Goal: Task Accomplishment & Management: Manage account settings

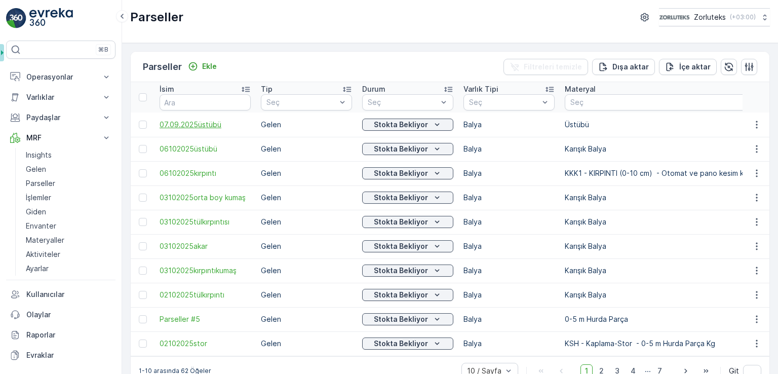
click at [211, 124] on span "07.09.2025üstübü" at bounding box center [205, 125] width 91 height 10
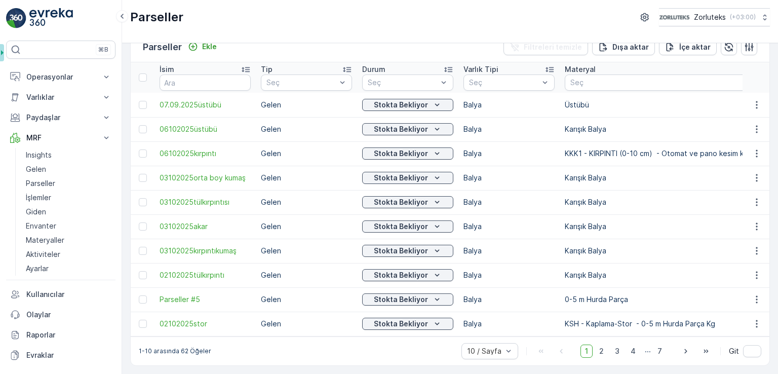
click at [596, 151] on p "KKK1 - KIRPINTI (0-10 cm) - Otomat ve pano kesim kenar telef" at bounding box center [671, 153] width 213 height 10
click at [212, 100] on span "07.09.2025üstübü" at bounding box center [205, 105] width 91 height 10
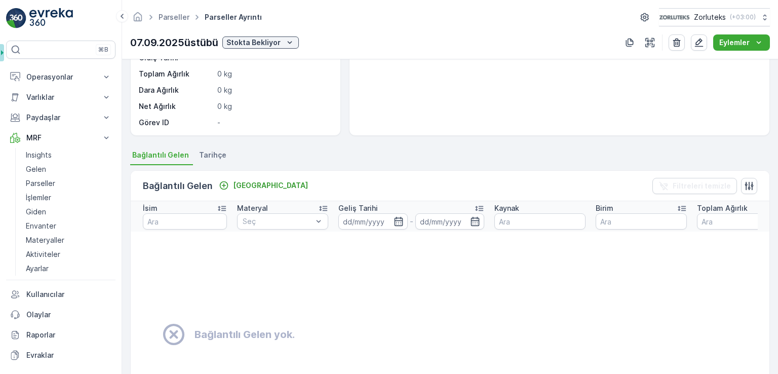
scroll to position [152, 0]
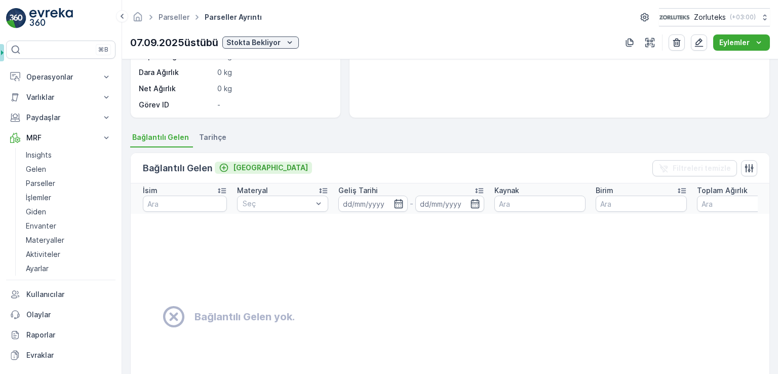
click at [238, 167] on p "[GEOGRAPHIC_DATA]" at bounding box center [270, 168] width 75 height 10
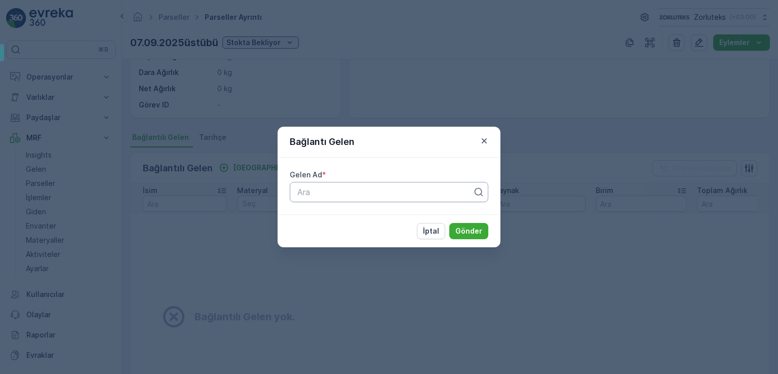
click at [343, 194] on div at bounding box center [384, 191] width 177 height 9
click at [482, 139] on icon "button" at bounding box center [484, 141] width 10 height 10
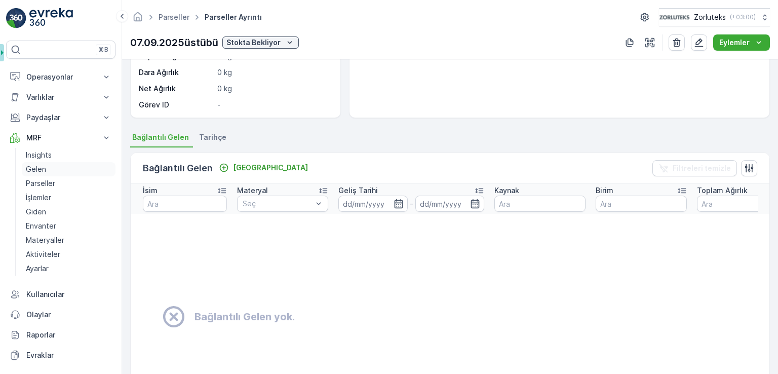
click at [52, 164] on link "Gelen" at bounding box center [69, 169] width 94 height 14
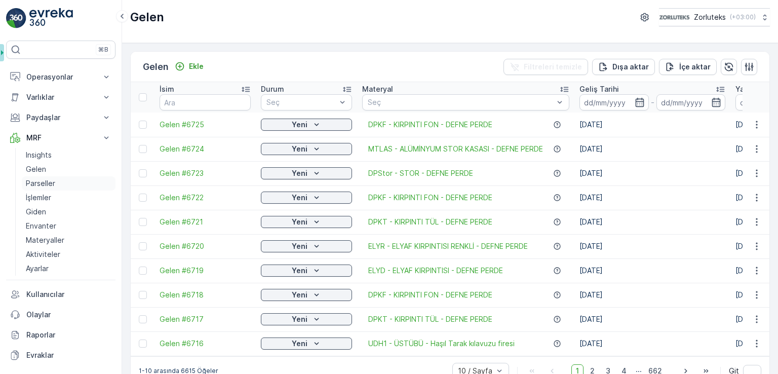
click at [59, 179] on link "Parseller" at bounding box center [69, 183] width 94 height 14
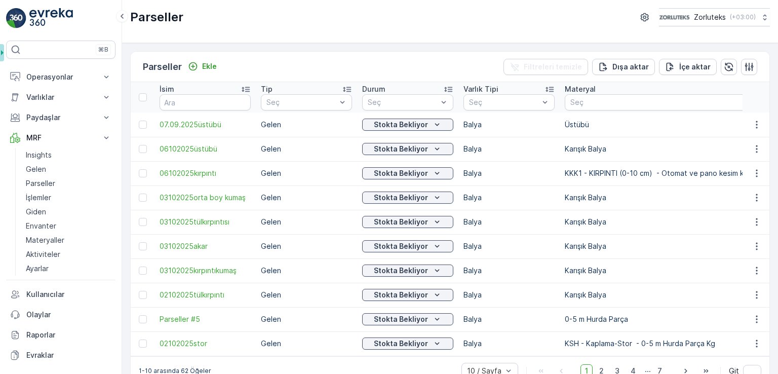
click at [205, 129] on td "07.09.2025üstübü" at bounding box center [204, 124] width 101 height 24
click at [206, 121] on span "07.09.2025üstübü" at bounding box center [205, 125] width 91 height 10
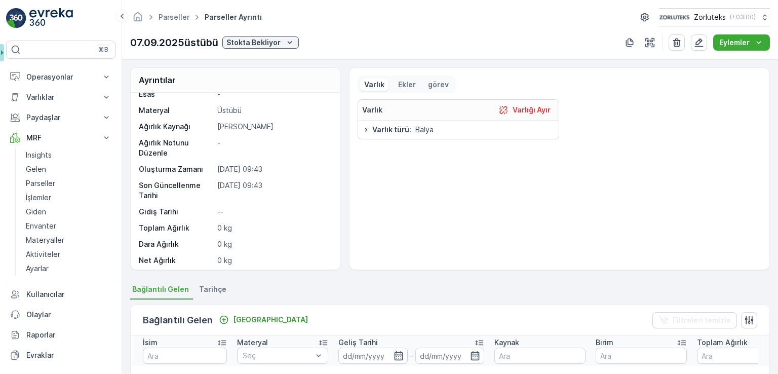
scroll to position [48, 0]
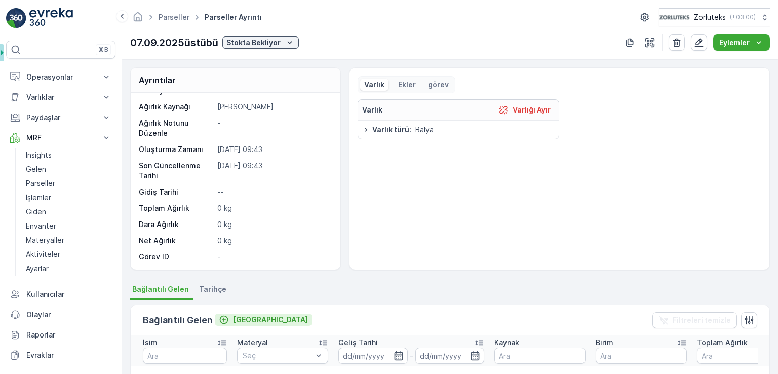
click at [235, 314] on p "[GEOGRAPHIC_DATA]" at bounding box center [270, 319] width 75 height 10
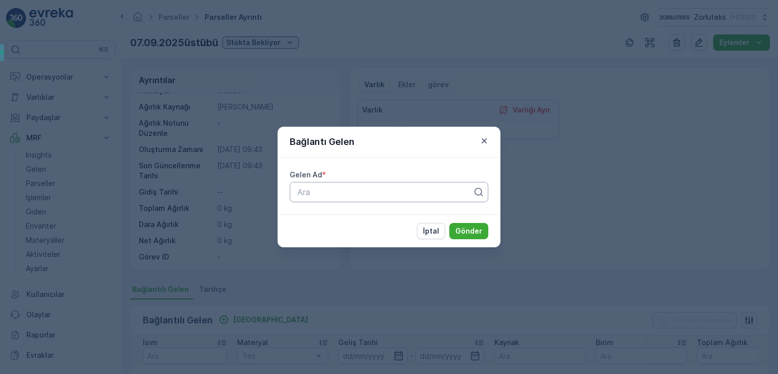
click at [330, 192] on div at bounding box center [384, 191] width 177 height 9
type input "6675"
drag, startPoint x: 301, startPoint y: 193, endPoint x: 288, endPoint y: 195, distance: 13.3
click at [288, 195] on div "Gelen Ad * Ara" at bounding box center [389, 185] width 223 height 57
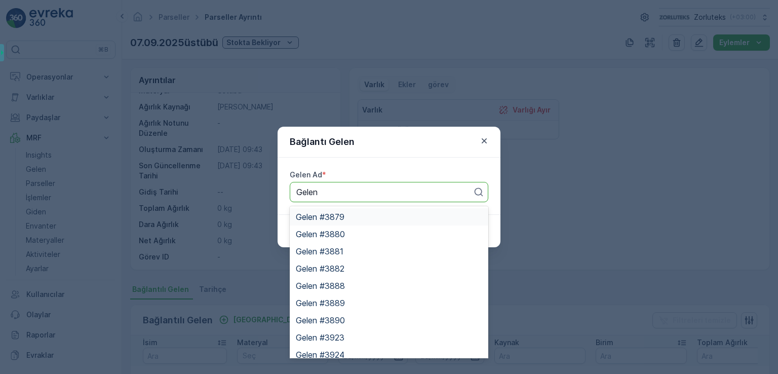
type input "Gelen"
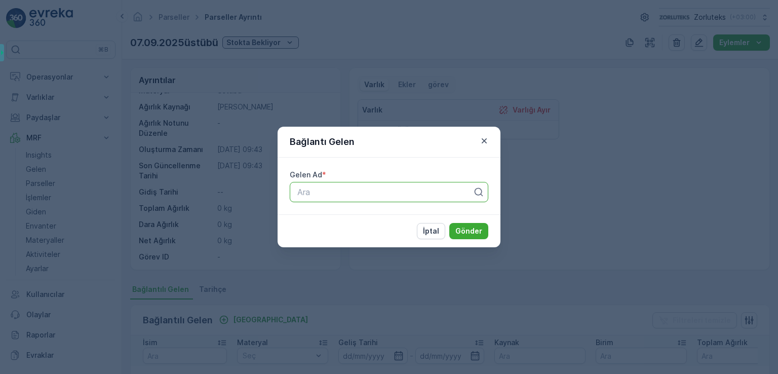
click at [335, 190] on div at bounding box center [384, 191] width 177 height 9
type input "g"
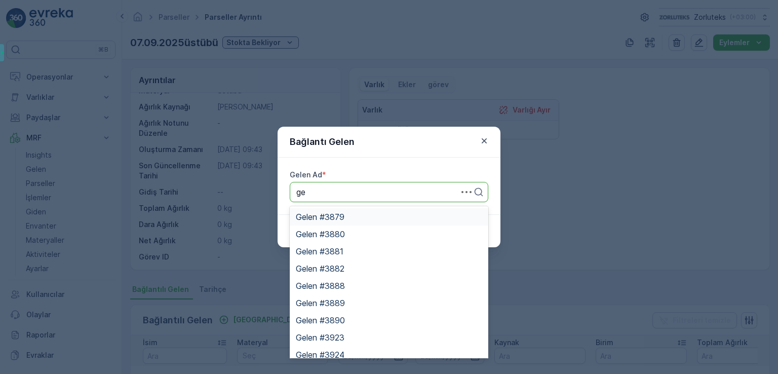
type input "g"
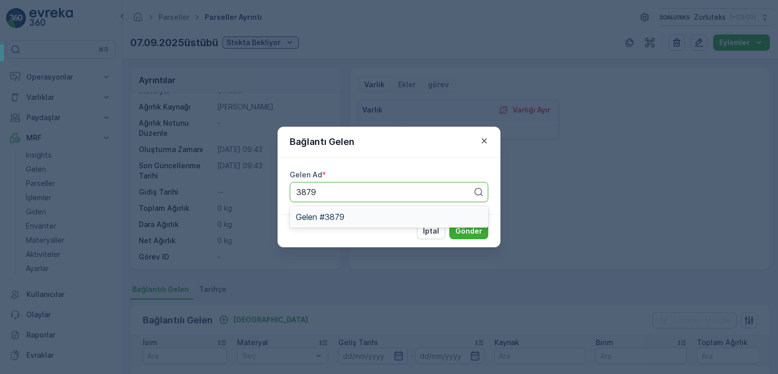
type input "3879"
click at [381, 206] on div "Gelen Ad * Ara" at bounding box center [389, 185] width 223 height 57
click at [380, 191] on div at bounding box center [384, 191] width 177 height 9
type input "gelen"
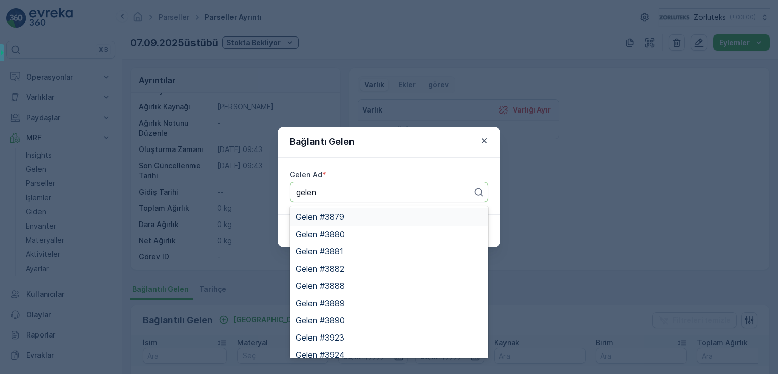
click at [353, 212] on div "Gelen #3879" at bounding box center [389, 216] width 186 height 9
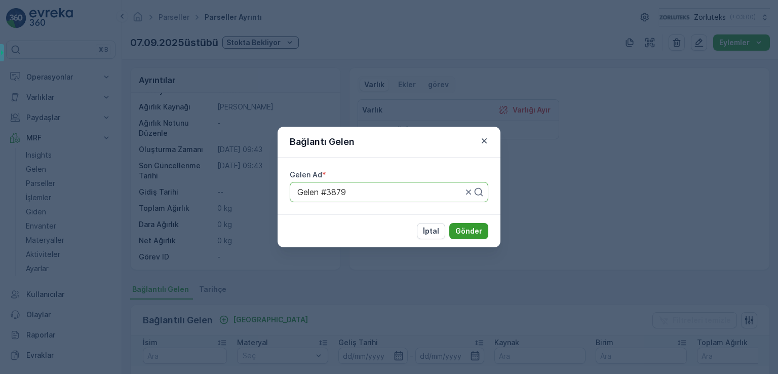
click at [468, 236] on button "Gönder" at bounding box center [468, 231] width 39 height 16
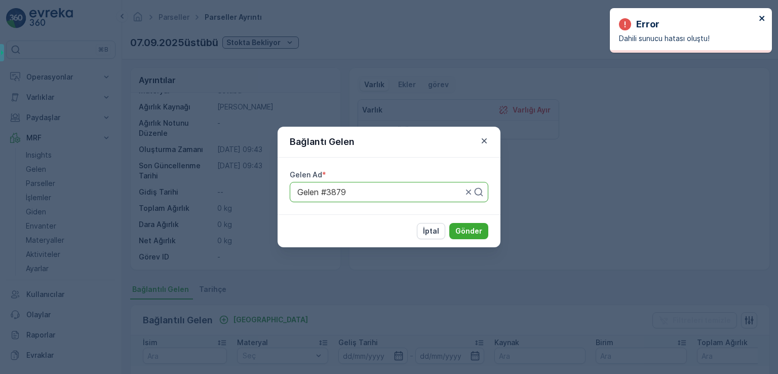
click at [764, 17] on icon "close" at bounding box center [762, 18] width 7 height 8
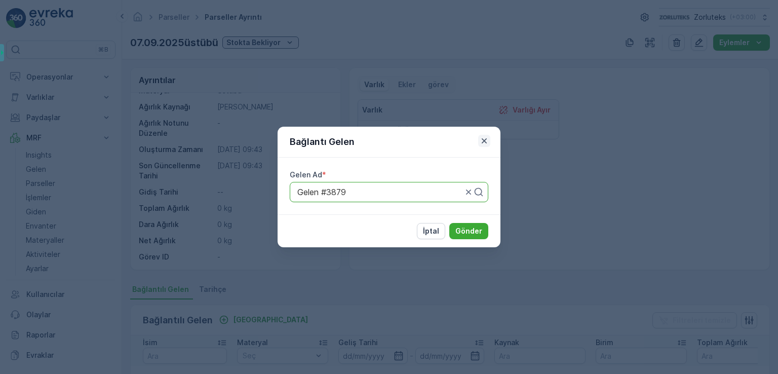
click at [482, 142] on icon "button" at bounding box center [484, 141] width 10 height 10
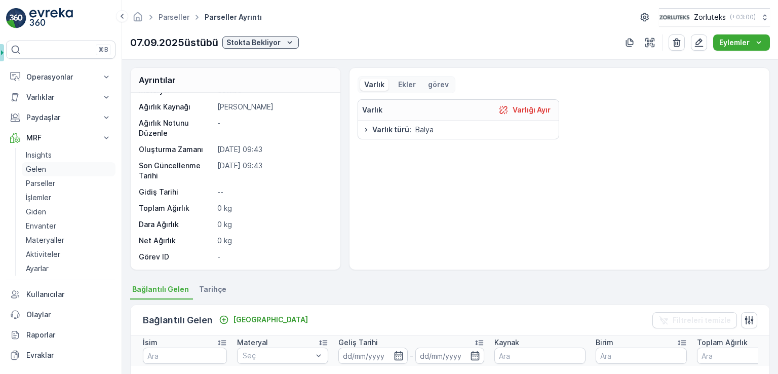
click at [45, 166] on p "Gelen" at bounding box center [36, 169] width 20 height 10
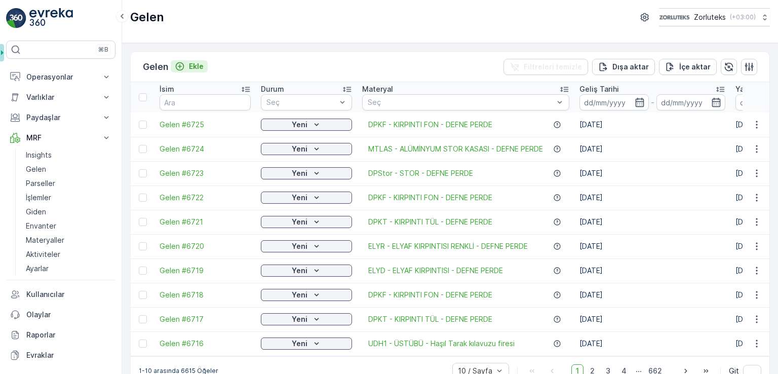
click at [204, 66] on p "Ekle" at bounding box center [196, 66] width 15 height 10
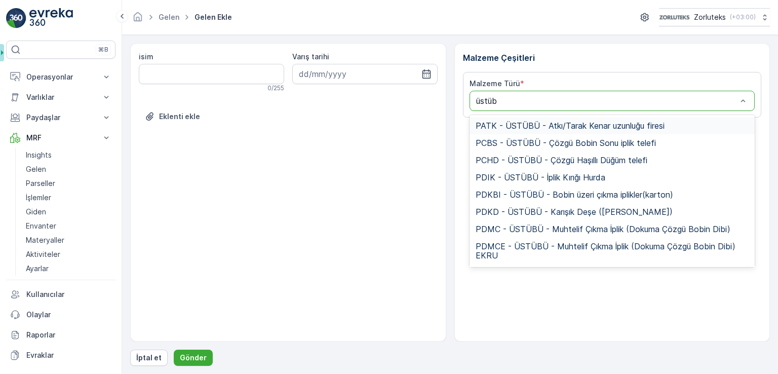
type input "üstübü"
click at [553, 94] on div at bounding box center [612, 101] width 286 height 20
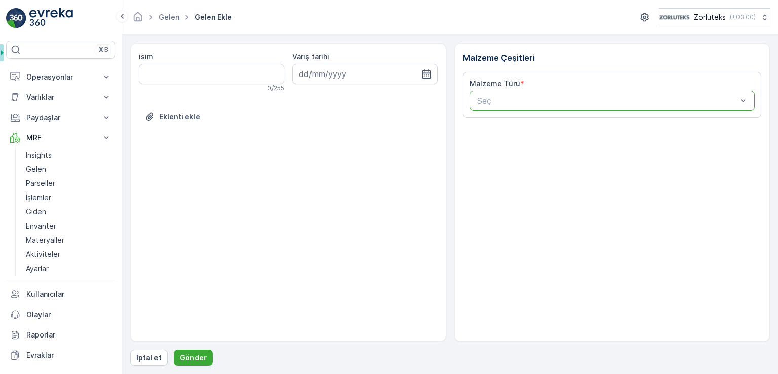
click at [550, 97] on div at bounding box center [607, 100] width 262 height 9
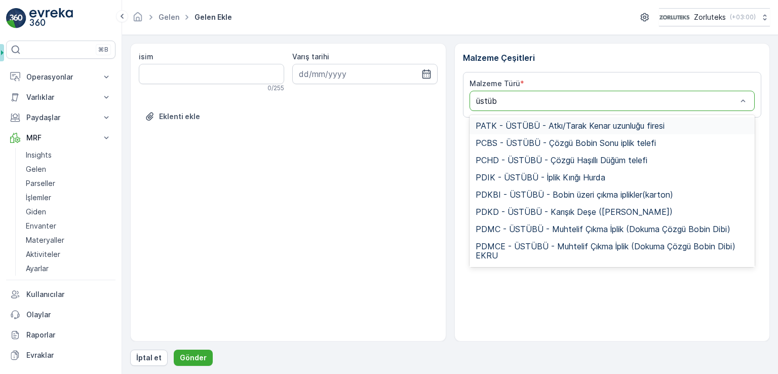
type input "üstübü"
click at [541, 230] on span "PDMC - ÜSTÜBÜ - Muhtelif Çıkma İplik (Dokuma Çözgü Bobin Dibi)" at bounding box center [603, 228] width 255 height 9
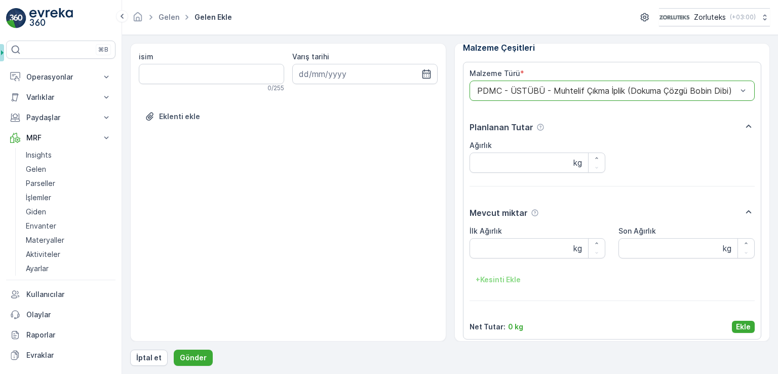
scroll to position [16, 0]
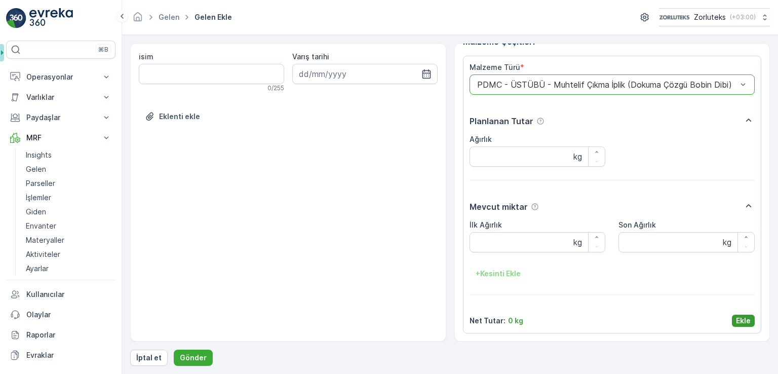
click at [748, 320] on button "Ekle" at bounding box center [743, 320] width 23 height 12
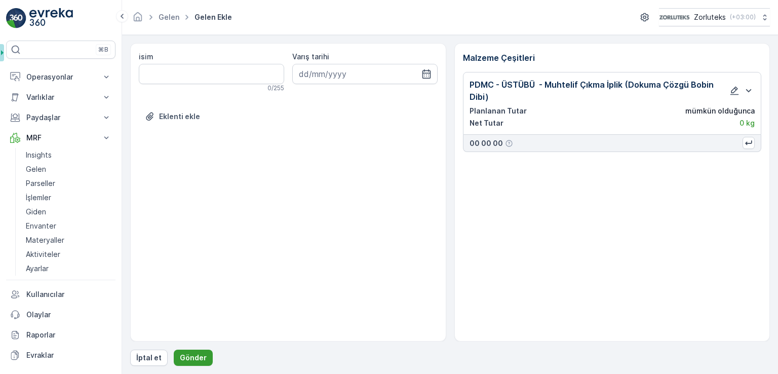
click at [191, 362] on p "Gönder" at bounding box center [193, 357] width 27 height 10
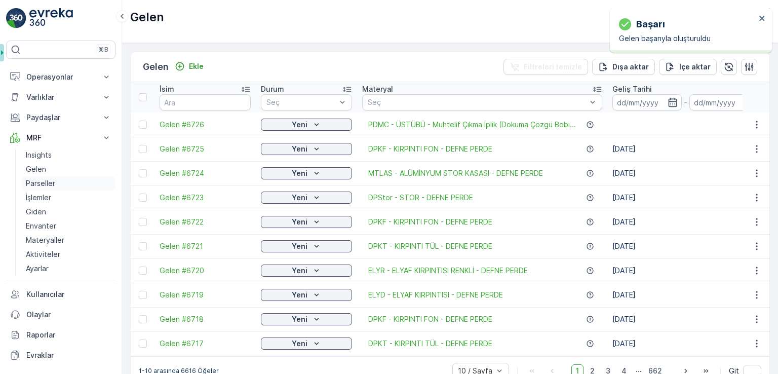
click at [46, 183] on p "Parseller" at bounding box center [40, 183] width 29 height 10
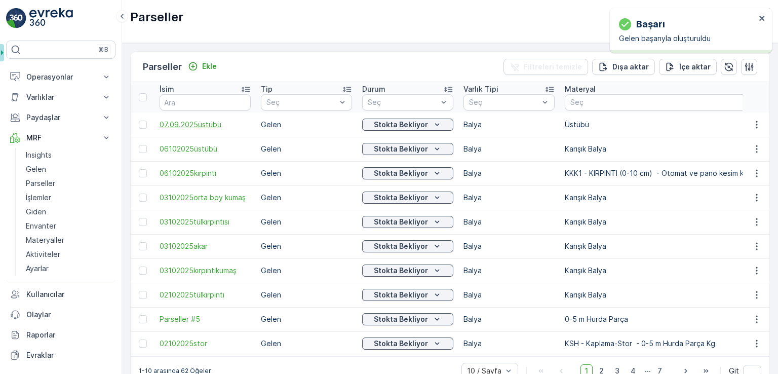
click at [203, 122] on span "07.09.2025üstübü" at bounding box center [205, 125] width 91 height 10
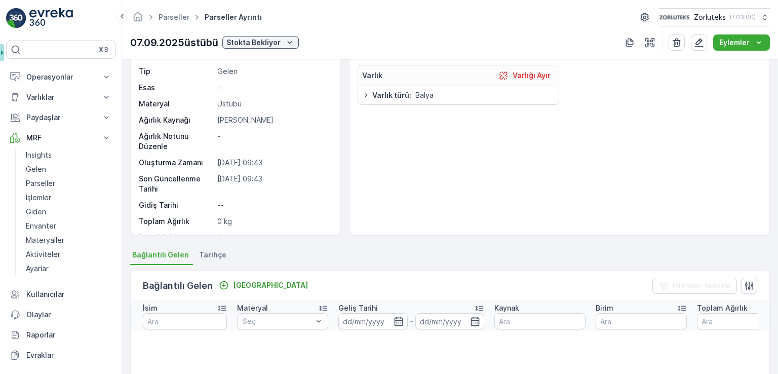
scroll to position [101, 0]
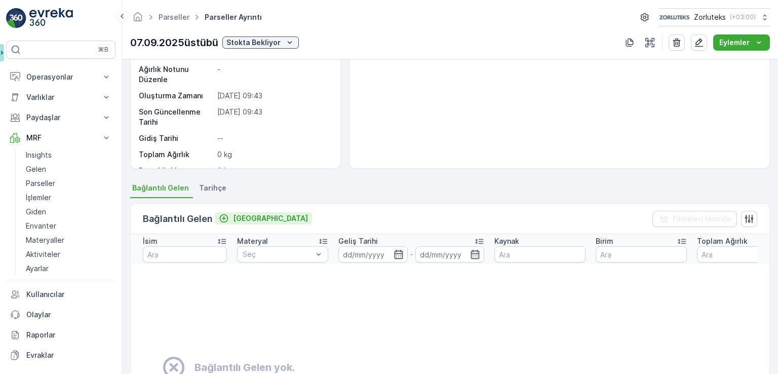
click at [236, 221] on p "[GEOGRAPHIC_DATA]" at bounding box center [270, 218] width 75 height 10
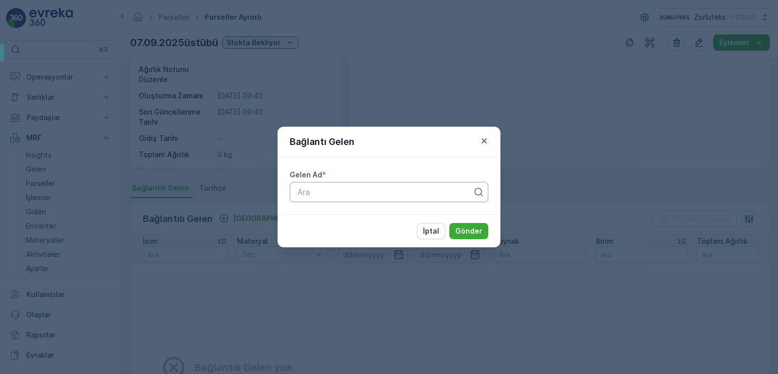
click at [331, 188] on div at bounding box center [384, 191] width 177 height 9
type input "6726"
click at [333, 220] on span "Gelen #6726" at bounding box center [320, 216] width 48 height 9
click at [472, 229] on p "Gönder" at bounding box center [468, 231] width 27 height 10
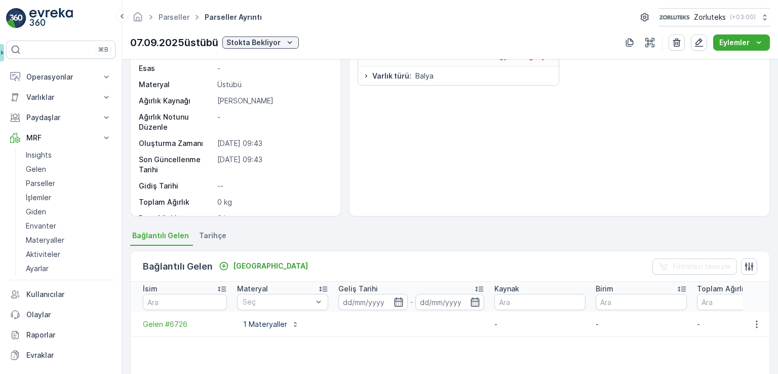
scroll to position [0, 0]
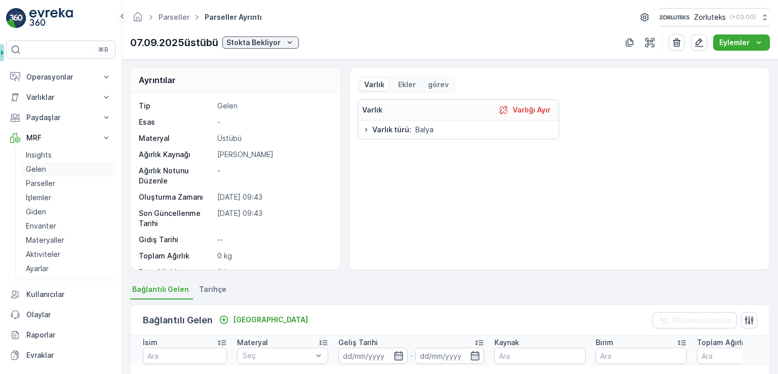
click at [50, 165] on link "Gelen" at bounding box center [69, 169] width 94 height 14
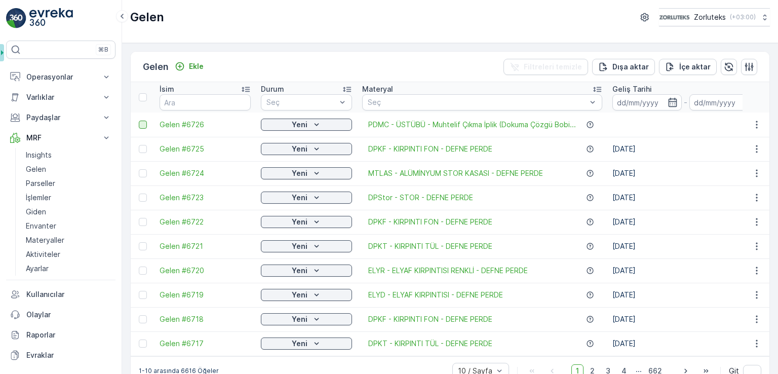
click at [144, 122] on div at bounding box center [143, 125] width 8 height 8
click at [139, 121] on input "checkbox" at bounding box center [139, 121] width 0 height 0
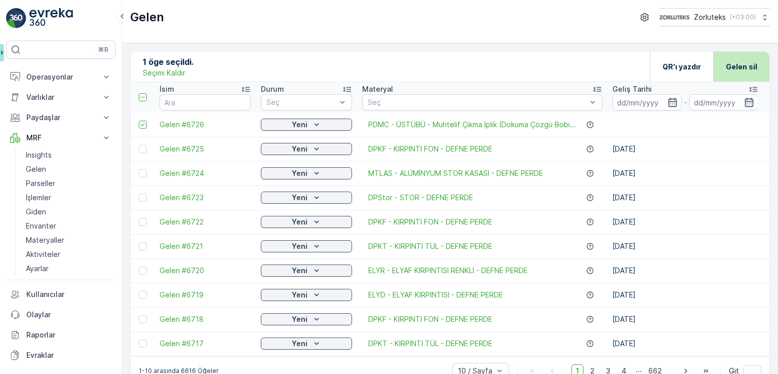
click at [742, 69] on p "Gelen sil" at bounding box center [741, 67] width 31 height 10
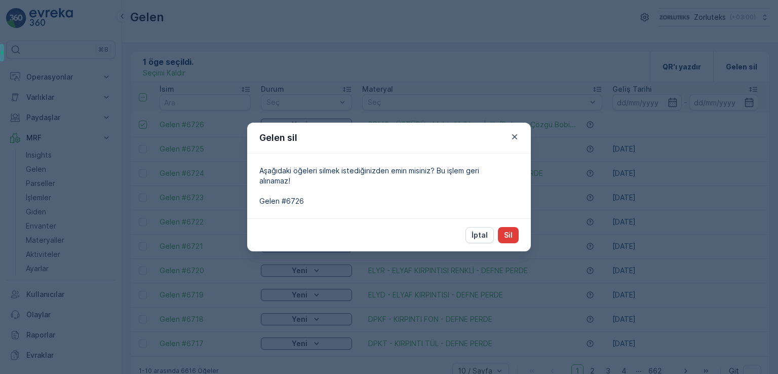
click at [512, 236] on p "Sil" at bounding box center [508, 235] width 9 height 10
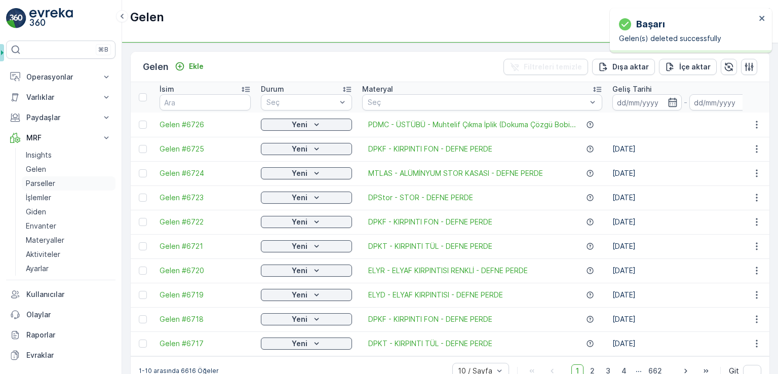
click at [50, 181] on p "Parseller" at bounding box center [40, 183] width 29 height 10
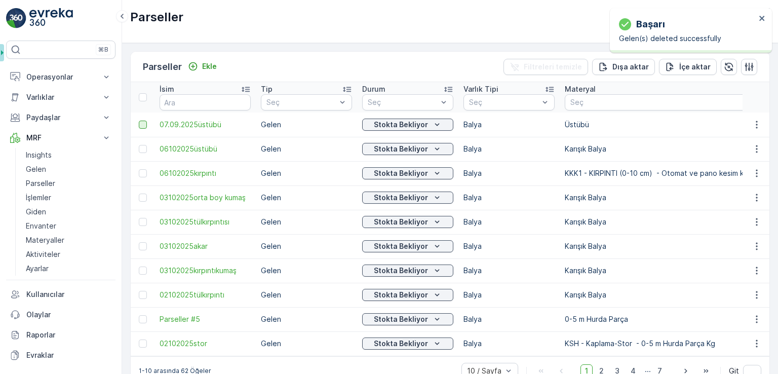
click at [146, 124] on div at bounding box center [143, 125] width 8 height 8
click at [139, 121] on input "checkbox" at bounding box center [139, 121] width 0 height 0
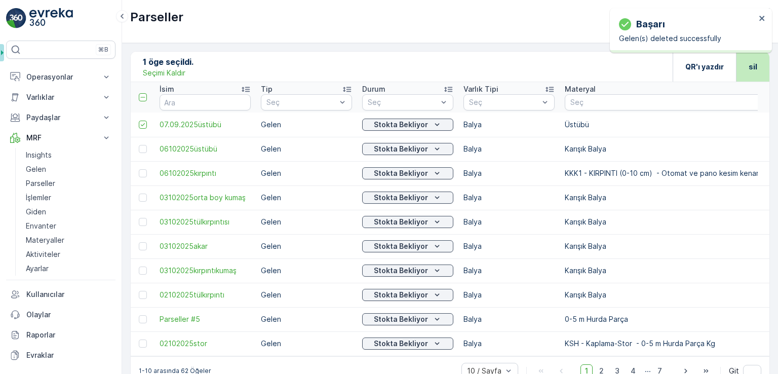
click at [756, 65] on div "sil" at bounding box center [752, 67] width 33 height 30
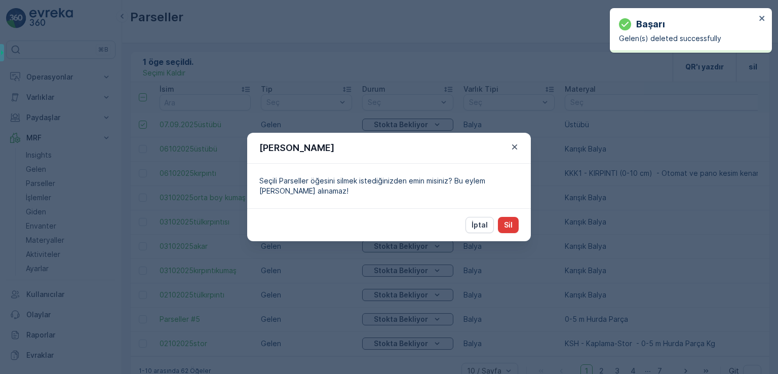
click at [512, 218] on button "Sil" at bounding box center [508, 225] width 21 height 16
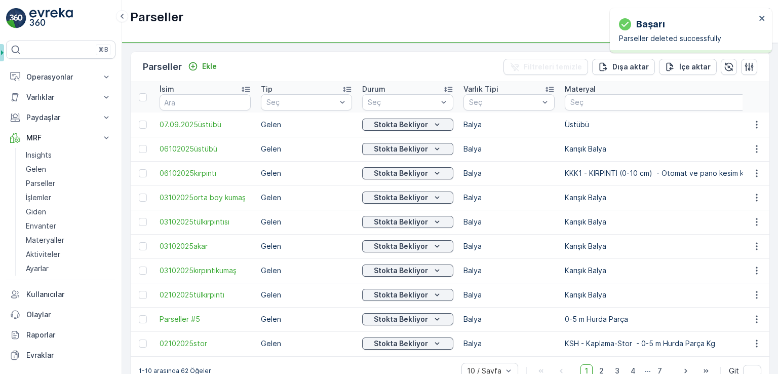
click at [612, 175] on p "KKK1 - KIRPINTI (0-10 cm) - Otomat ve pano kesim kenar telef" at bounding box center [671, 173] width 213 height 10
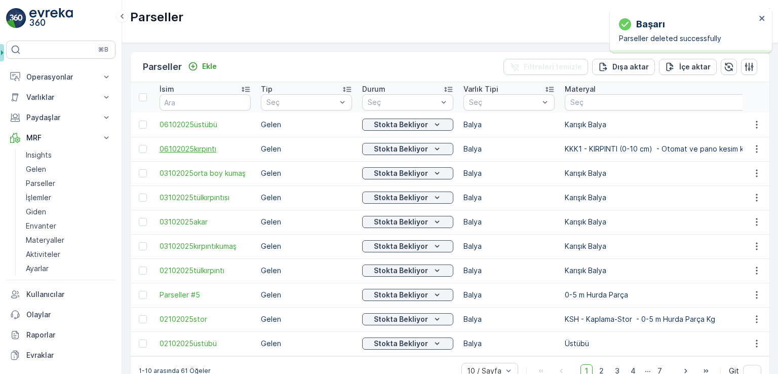
click at [208, 149] on span "06102025kırpıntı" at bounding box center [205, 149] width 91 height 10
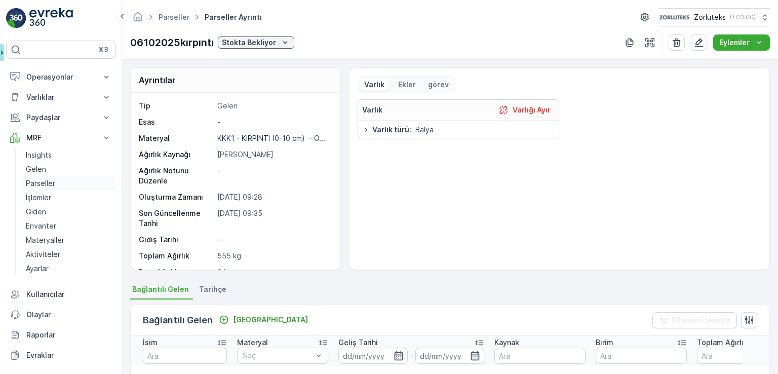
click at [49, 183] on p "Parseller" at bounding box center [40, 183] width 29 height 10
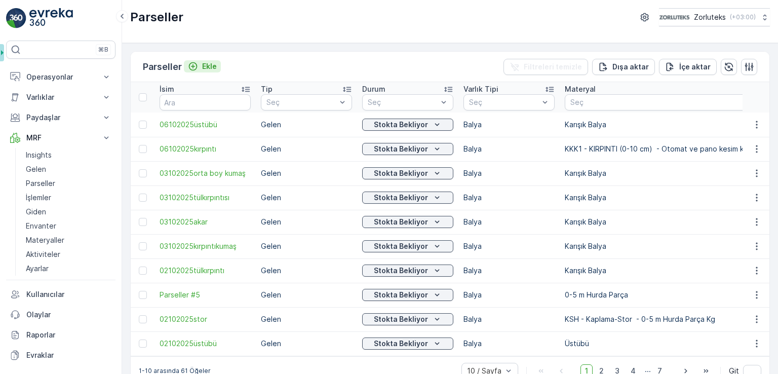
click at [203, 64] on div "Ekle" at bounding box center [202, 66] width 29 height 10
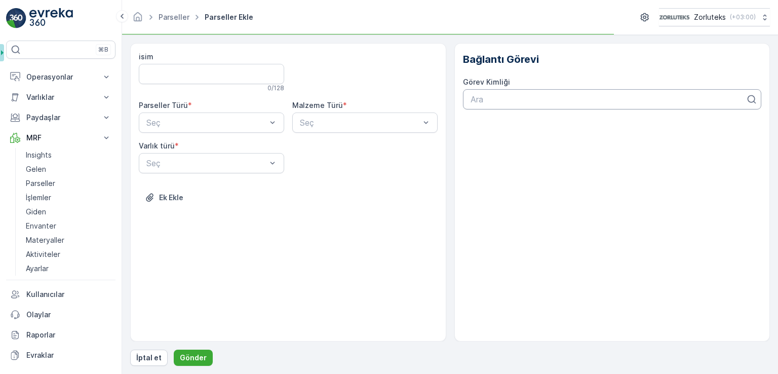
click at [496, 97] on div at bounding box center [608, 99] width 278 height 9
click at [351, 111] on div "Malzeme Türü * Seç" at bounding box center [364, 116] width 145 height 32
click at [354, 112] on div "Seç" at bounding box center [364, 122] width 145 height 20
click at [216, 75] on input "isim" at bounding box center [211, 74] width 145 height 20
type input "dfsdf"
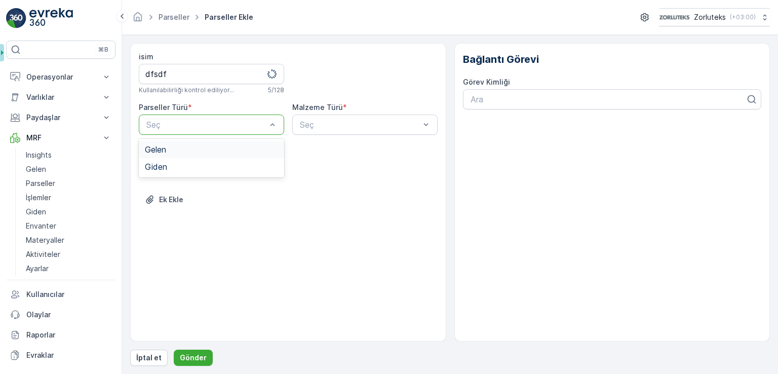
drag, startPoint x: 250, startPoint y: 148, endPoint x: 256, endPoint y: 147, distance: 5.7
click at [250, 149] on div "Gelen" at bounding box center [211, 149] width 133 height 9
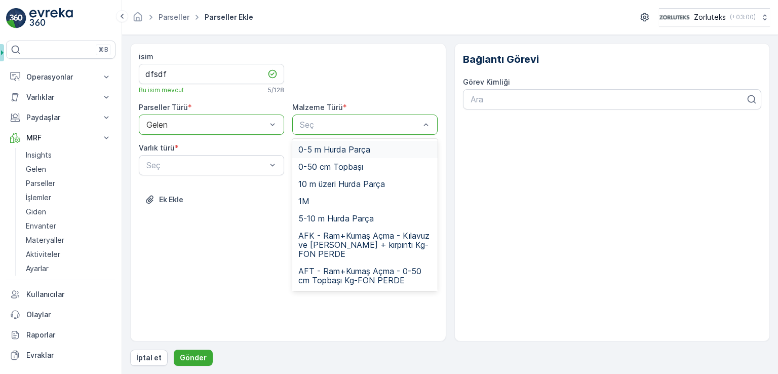
click at [347, 125] on div at bounding box center [360, 124] width 122 height 9
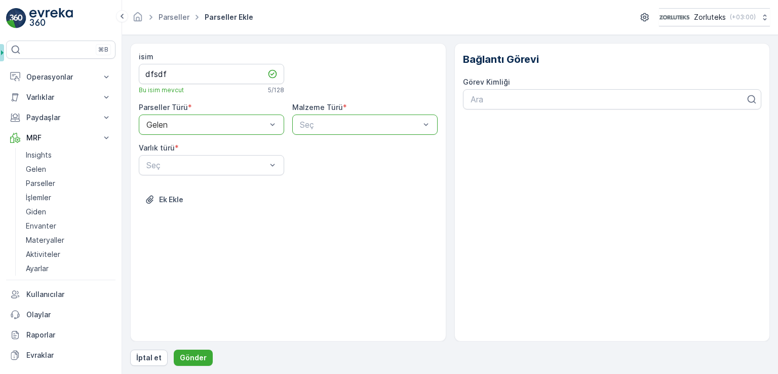
click at [347, 125] on div at bounding box center [360, 124] width 122 height 9
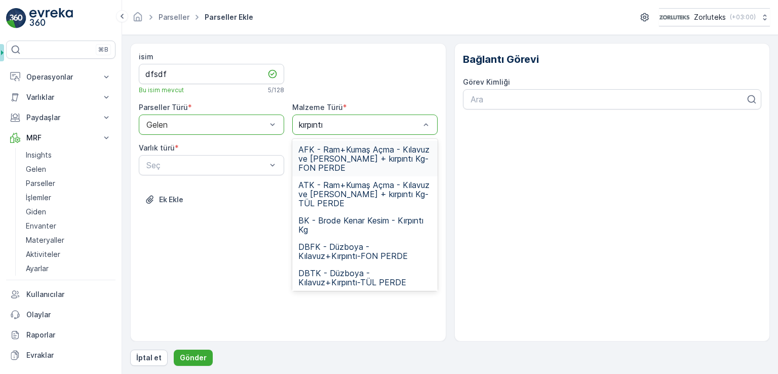
type input "kırpıntı"
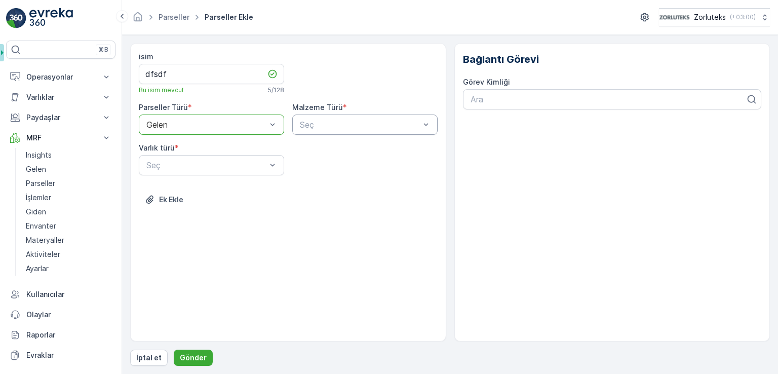
click at [437, 145] on div "isim dfsdf Bu isim mevcut 5 / 128 Parseller Türü * option Gelen, selected. Gele…" at bounding box center [288, 192] width 316 height 298
click at [412, 136] on div "isim dfsdf Bu isim mevcut 5 / 128 Parseller Türü * option Gelen, selected. Gele…" at bounding box center [288, 136] width 299 height 168
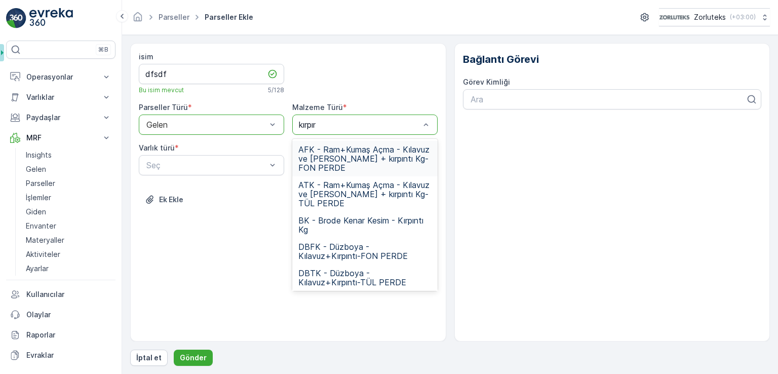
type input "kırpıntı"
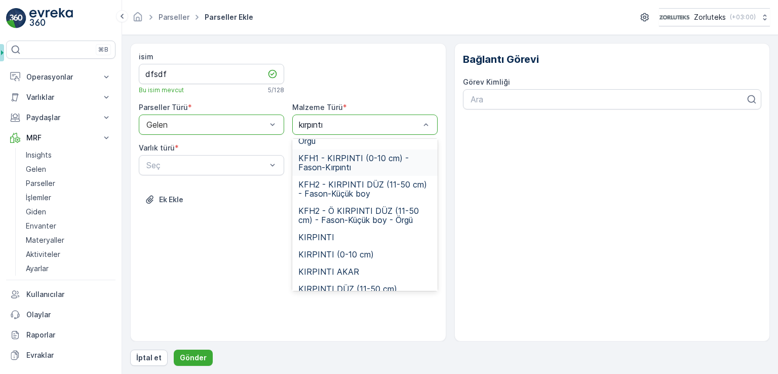
scroll to position [709, 0]
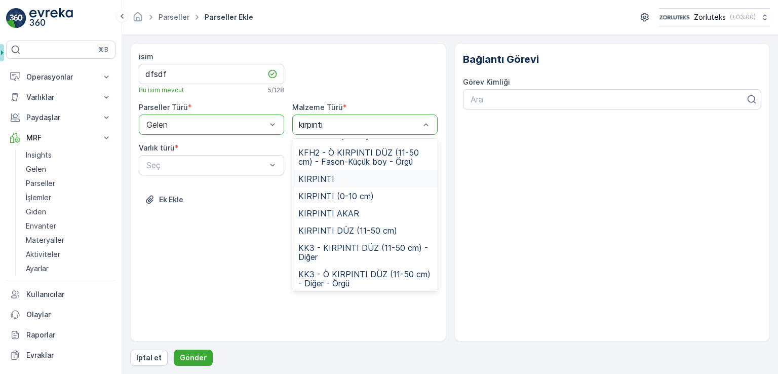
click at [339, 183] on div "KIRPINTI" at bounding box center [364, 178] width 133 height 9
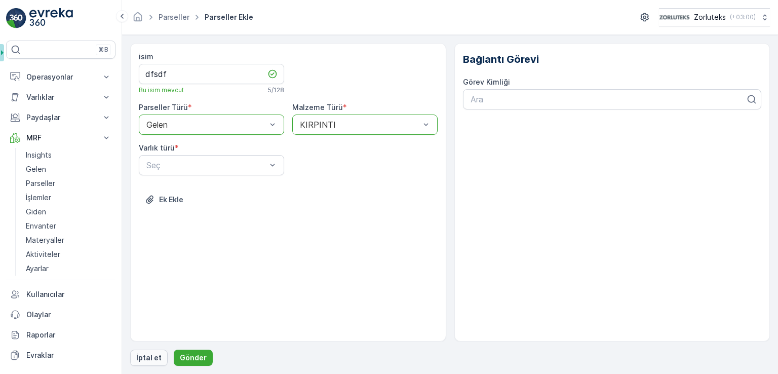
click at [140, 357] on p "İptal et" at bounding box center [148, 357] width 25 height 10
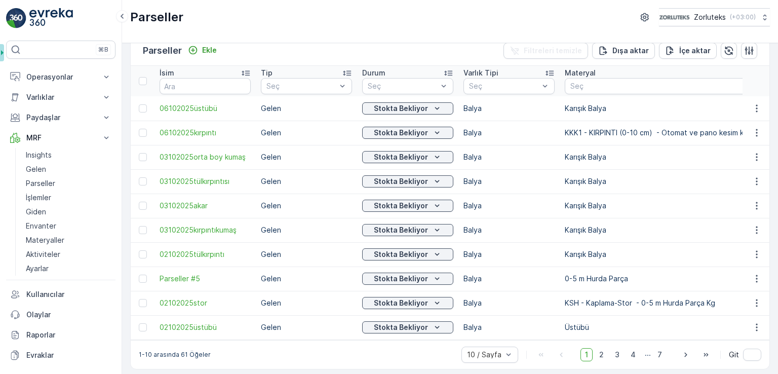
scroll to position [24, 0]
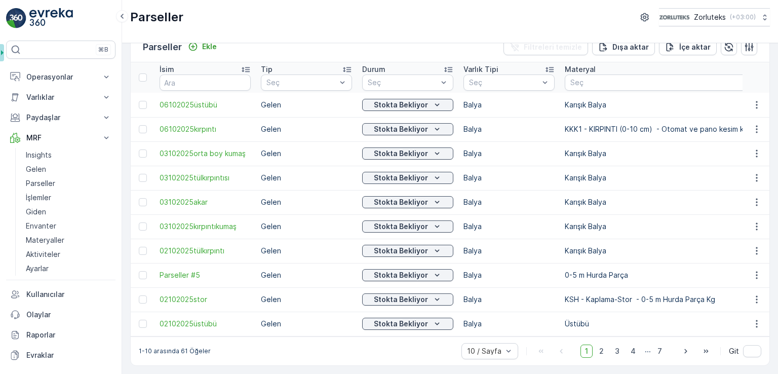
click at [596, 296] on p "KSH - Kaplama-Stor - 0-5 m Hurda Parça Kg" at bounding box center [671, 299] width 213 height 10
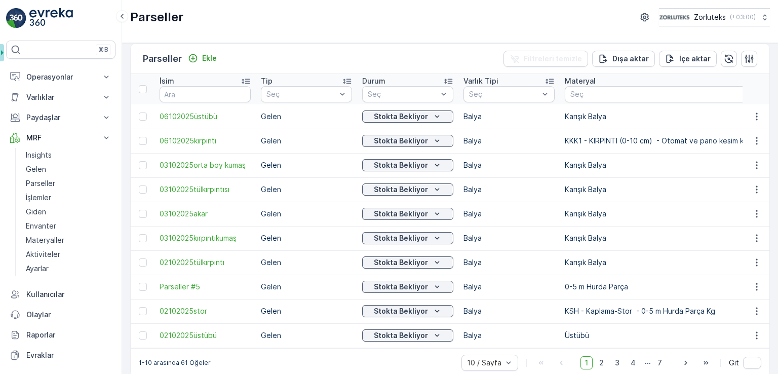
scroll to position [0, 0]
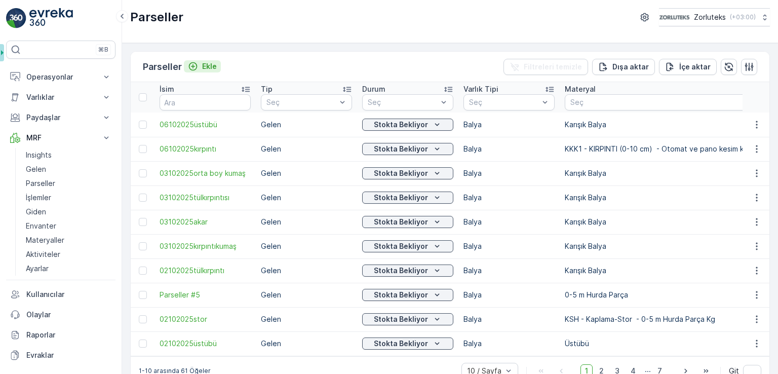
click at [205, 65] on p "Ekle" at bounding box center [209, 66] width 15 height 10
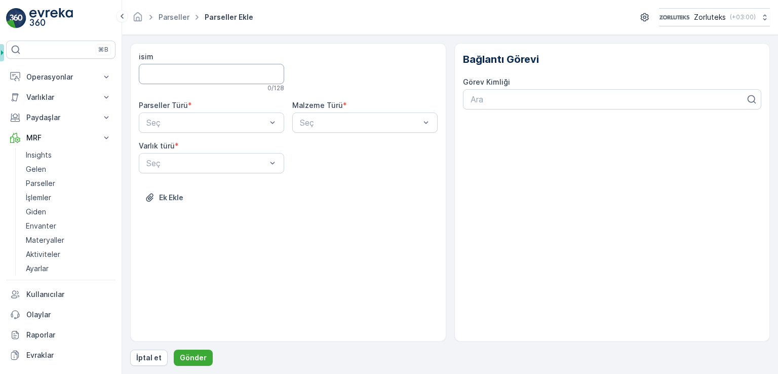
click at [215, 82] on input "isim" at bounding box center [211, 74] width 145 height 20
type input "[DATE] üstübü"
click at [200, 115] on div "Seç" at bounding box center [211, 124] width 145 height 20
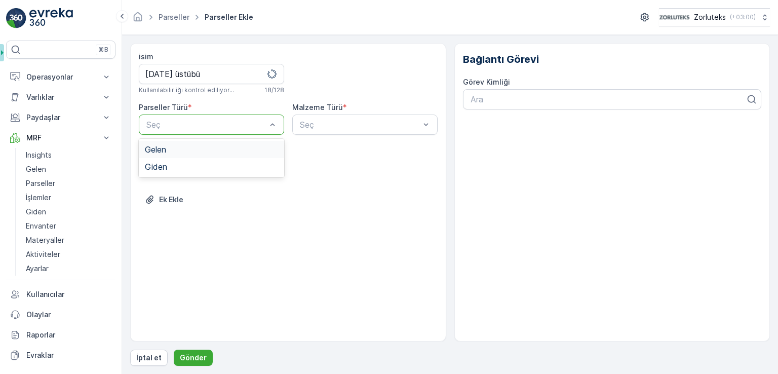
click at [197, 149] on div "Gelen" at bounding box center [211, 149] width 133 height 9
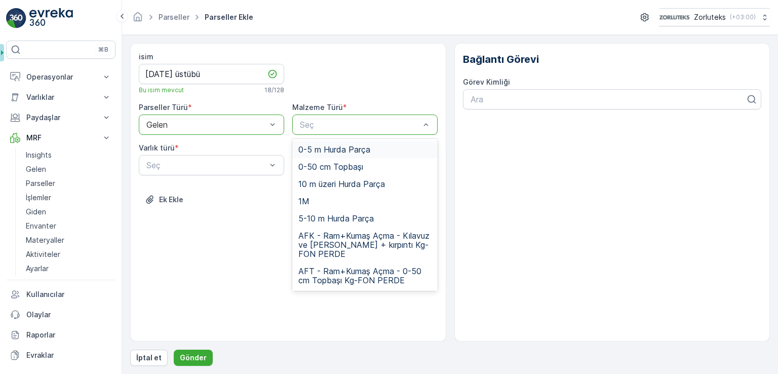
click at [386, 115] on div "Seç" at bounding box center [364, 124] width 145 height 20
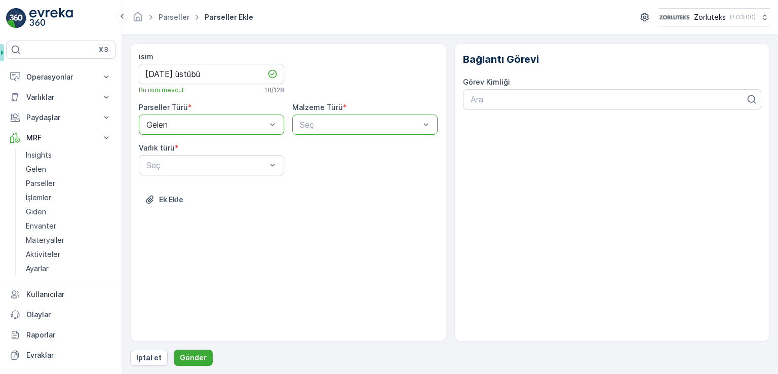
click at [382, 120] on div at bounding box center [360, 124] width 122 height 9
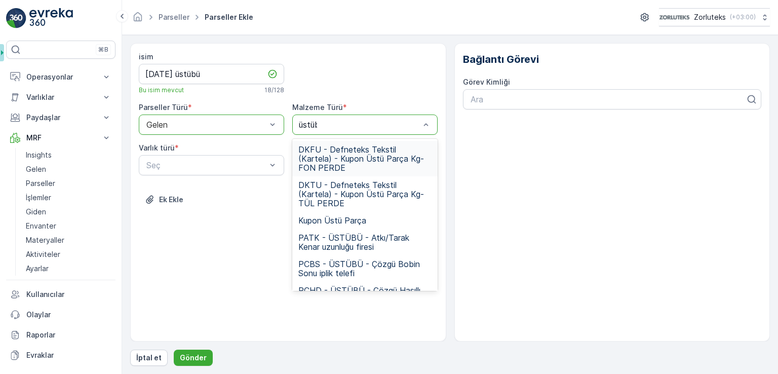
type input "üstübü"
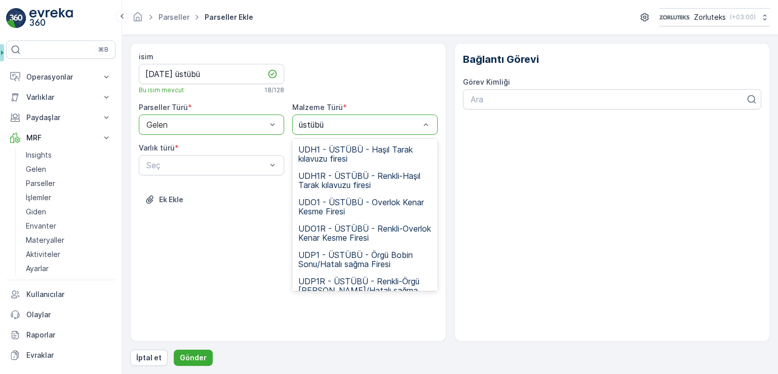
scroll to position [809, 0]
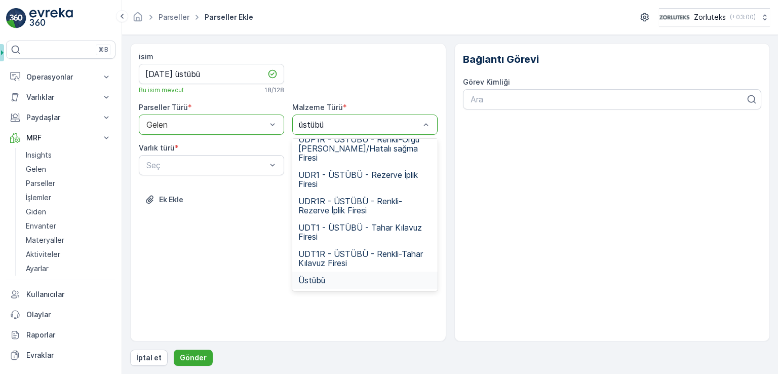
click at [327, 272] on div "Üstübü" at bounding box center [364, 279] width 145 height 17
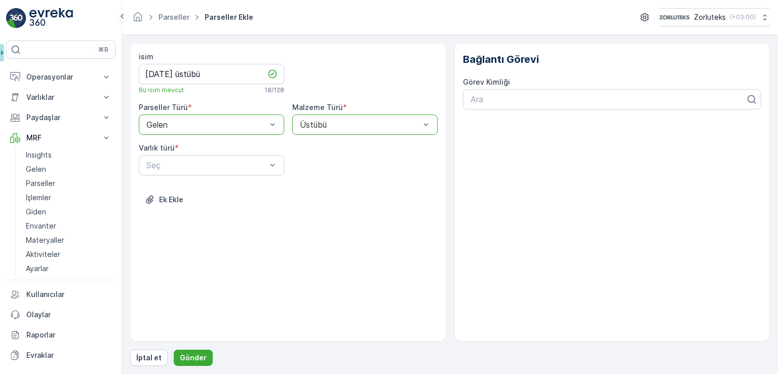
click at [237, 238] on div "isim [DATE] üstübü Bu isim mevcut 18 / 128 Parseller Türü * option Gelen, selec…" at bounding box center [288, 192] width 316 height 298
click at [227, 180] on div "isim [DATE] üstübü Bu isim mevcut 18 / 128 Parseller Türü * option Gelen, selec…" at bounding box center [288, 136] width 299 height 168
click at [227, 173] on div "Seç" at bounding box center [211, 165] width 145 height 20
click at [211, 187] on div "Balya" at bounding box center [211, 189] width 133 height 9
drag, startPoint x: 201, startPoint y: 348, endPoint x: 200, endPoint y: 354, distance: 5.6
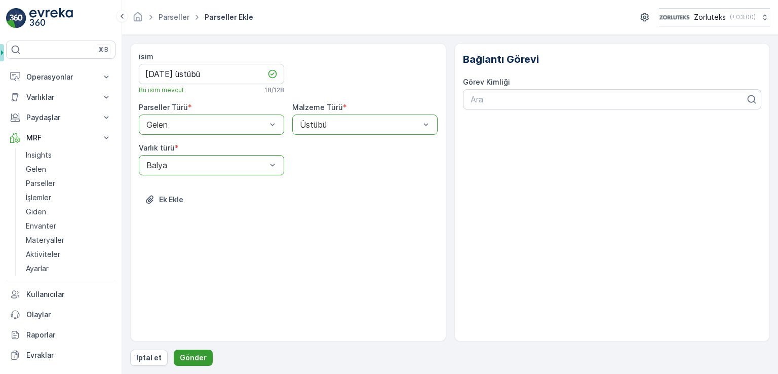
click at [200, 351] on div "isim [DATE] üstübü Bu isim mevcut 18 / 128 Parseller Türü * option Gelen, selec…" at bounding box center [450, 204] width 640 height 323
click at [200, 354] on p "Gönder" at bounding box center [193, 357] width 27 height 10
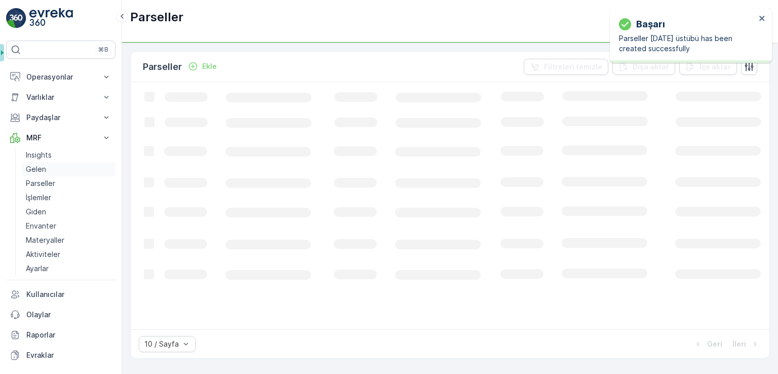
click at [48, 170] on link "Gelen" at bounding box center [69, 169] width 94 height 14
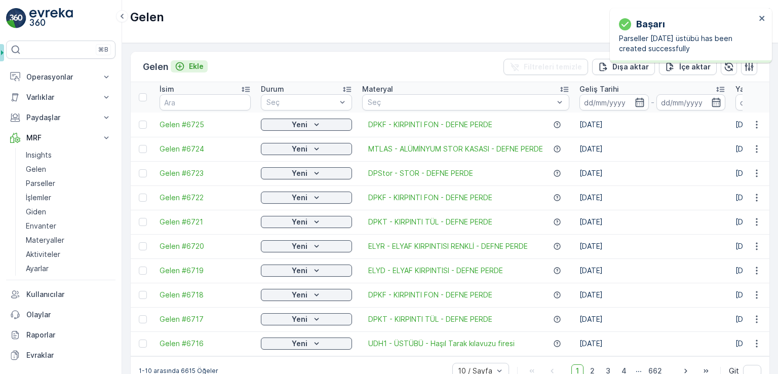
click at [199, 68] on p "Ekle" at bounding box center [196, 66] width 15 height 10
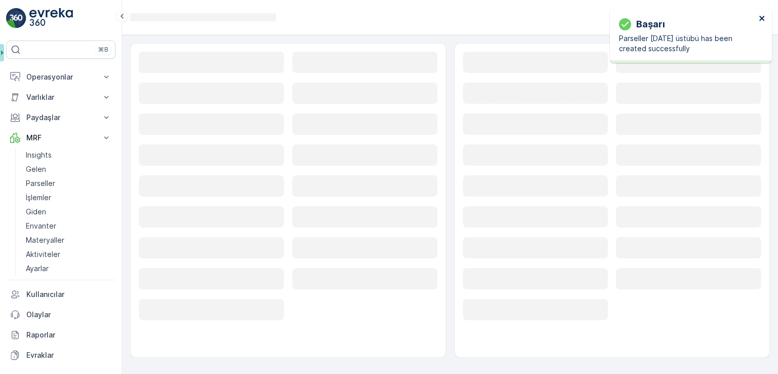
click at [764, 19] on icon "close" at bounding box center [762, 18] width 7 height 8
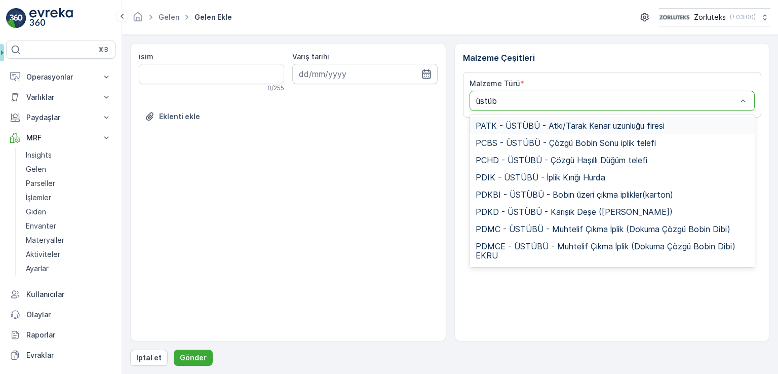
type input "üstübü"
click at [540, 230] on span "PDMC - ÜSTÜBÜ - Muhtelif Çıkma İplik (Dokuma Çözgü Bobin Dibi)" at bounding box center [603, 228] width 255 height 9
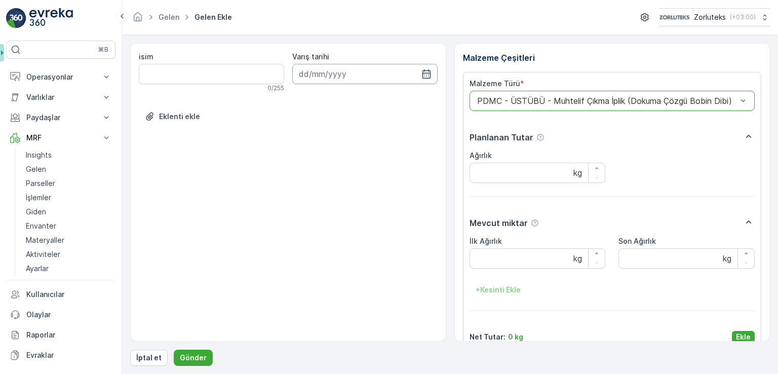
click at [431, 73] on input at bounding box center [364, 74] width 145 height 20
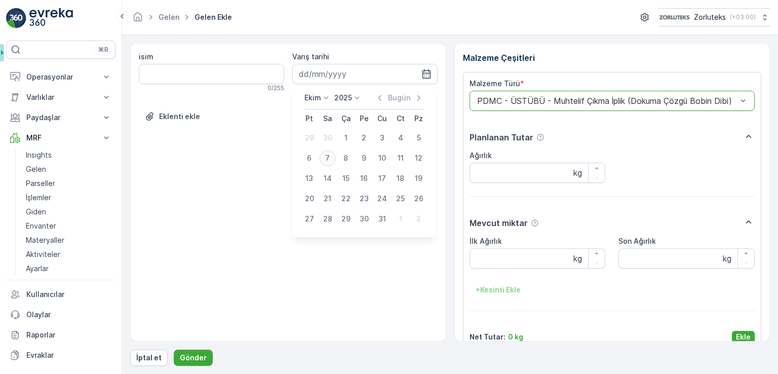
click at [327, 161] on div "7" at bounding box center [328, 158] width 16 height 16
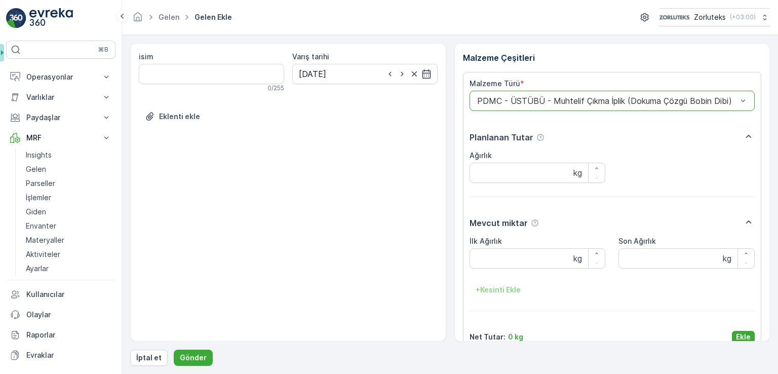
type input "[DATE]"
click at [195, 355] on p "Gönder" at bounding box center [193, 357] width 27 height 10
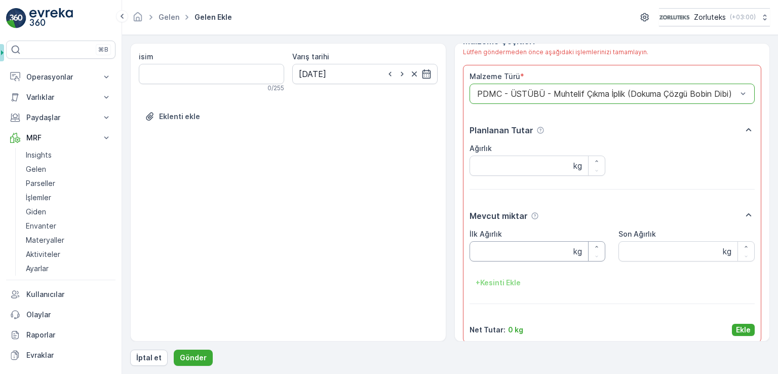
scroll to position [26, 0]
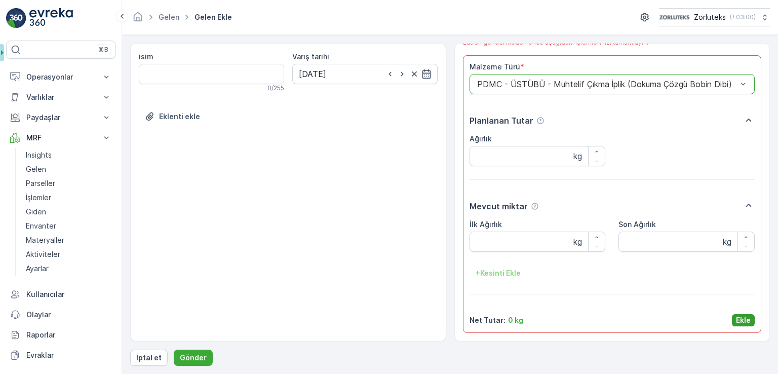
click at [740, 320] on p "Ekle" at bounding box center [743, 320] width 15 height 10
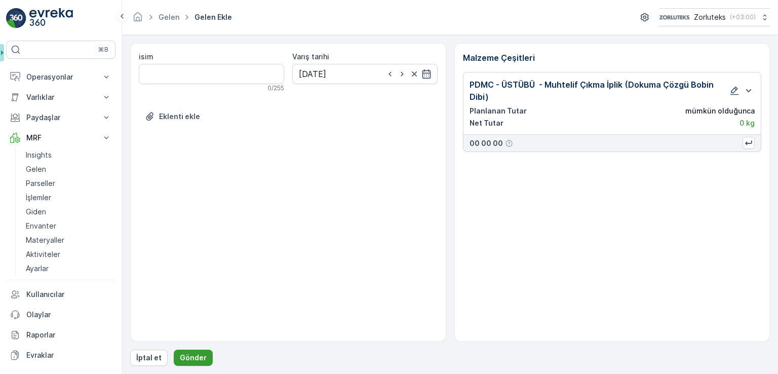
click at [190, 351] on button "Gönder" at bounding box center [193, 357] width 39 height 16
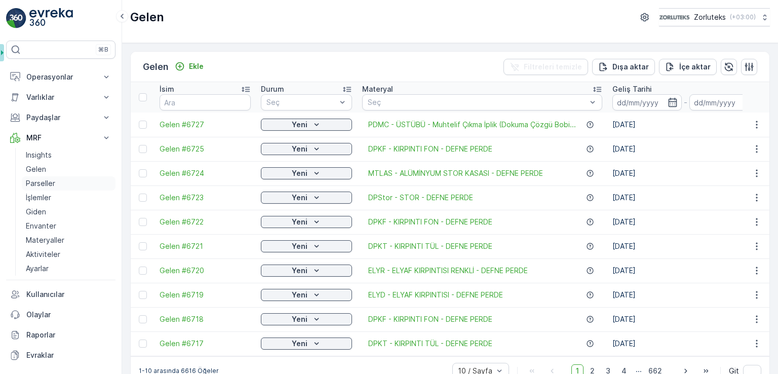
click at [54, 179] on p "Parseller" at bounding box center [40, 183] width 29 height 10
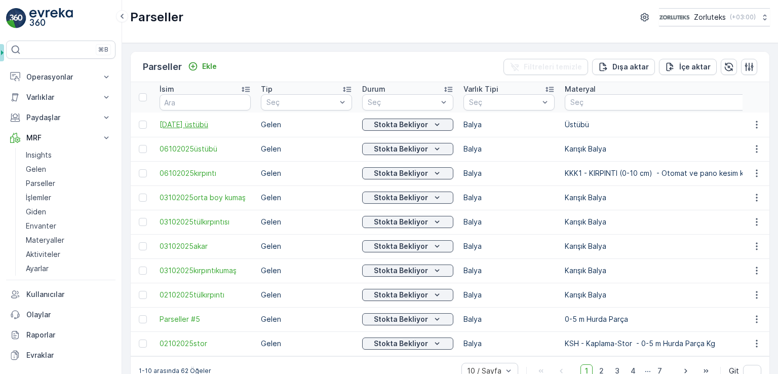
click at [206, 128] on span "[DATE] üstübü" at bounding box center [205, 125] width 91 height 10
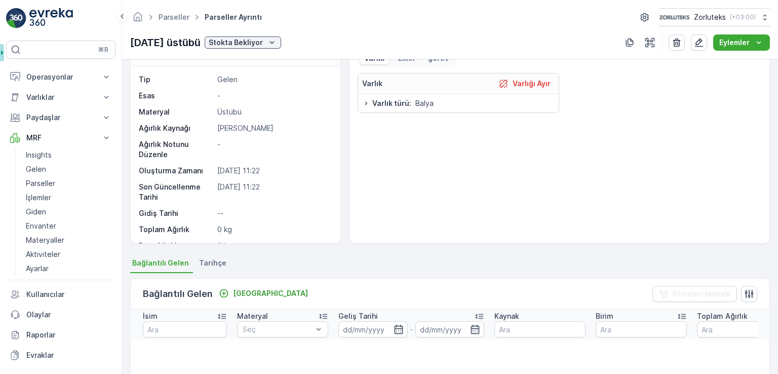
scroll to position [51, 0]
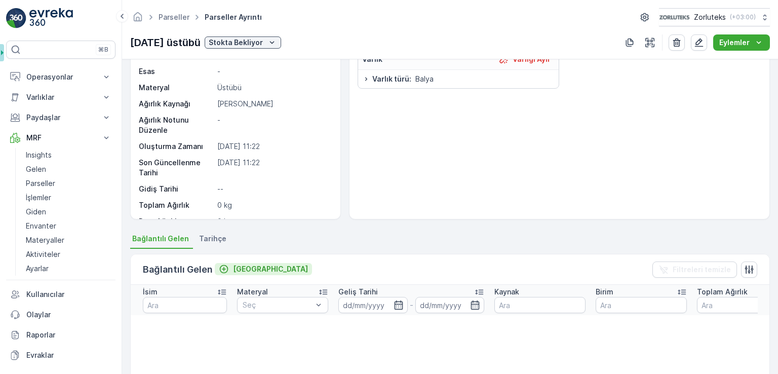
click at [227, 270] on icon "Bağla" at bounding box center [224, 269] width 10 height 10
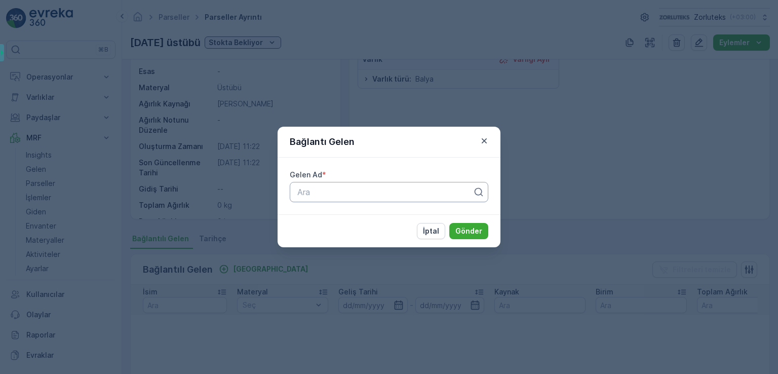
click at [312, 192] on div at bounding box center [384, 191] width 177 height 9
type input "6627"
click at [483, 141] on icon "button" at bounding box center [484, 141] width 10 height 10
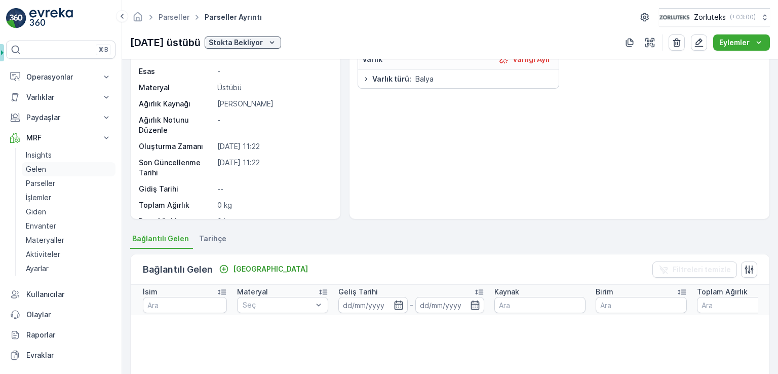
click at [57, 169] on link "Gelen" at bounding box center [69, 169] width 94 height 14
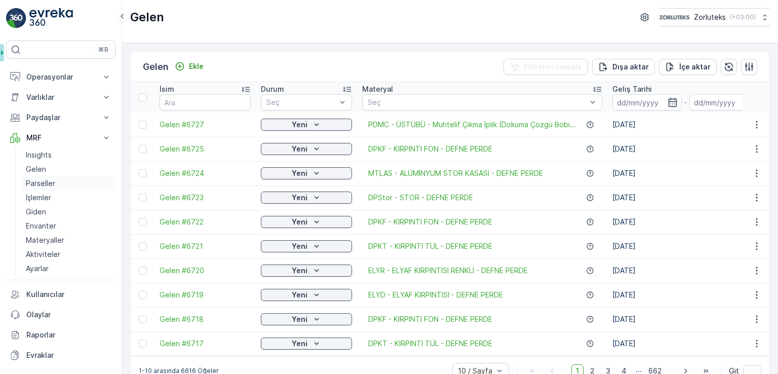
click at [47, 183] on p "Parseller" at bounding box center [40, 183] width 29 height 10
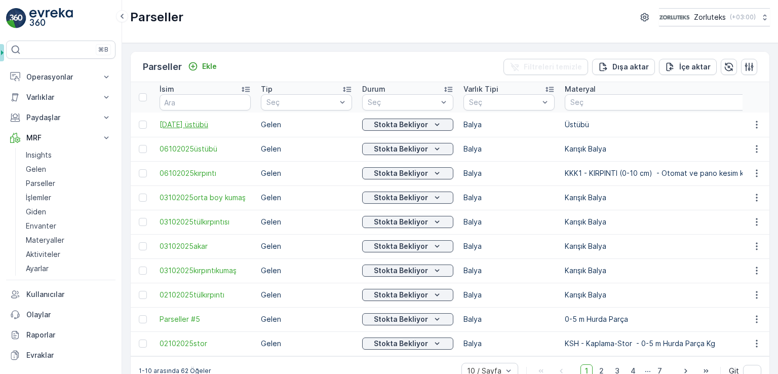
click at [197, 122] on span "[DATE] üstübü" at bounding box center [205, 125] width 91 height 10
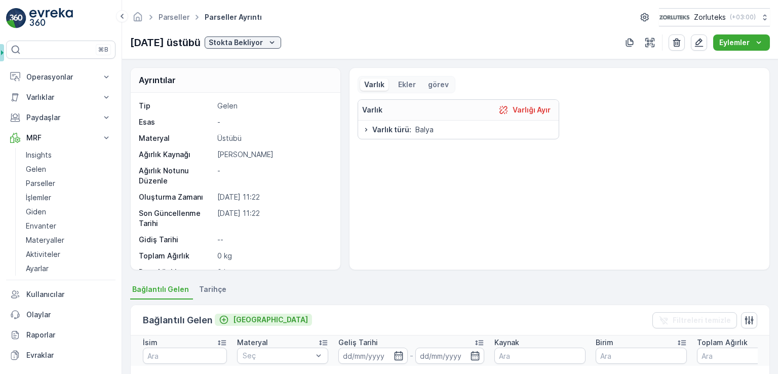
click at [241, 318] on p "[GEOGRAPHIC_DATA]" at bounding box center [270, 319] width 75 height 10
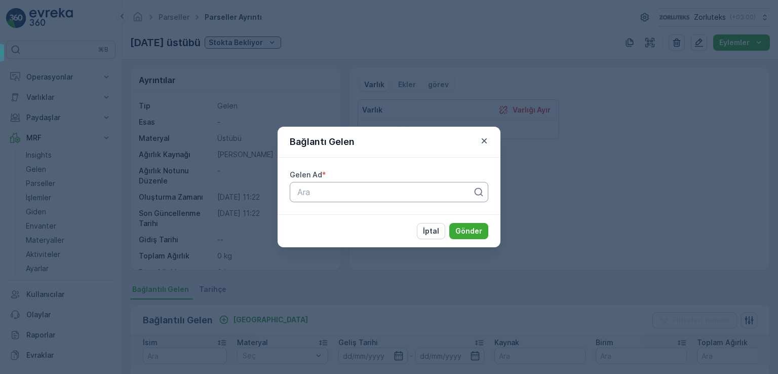
click at [302, 194] on div at bounding box center [384, 191] width 177 height 9
type input "6727"
click at [338, 221] on span "Gelen #6727" at bounding box center [320, 216] width 48 height 9
click at [470, 235] on p "Gönder" at bounding box center [468, 231] width 27 height 10
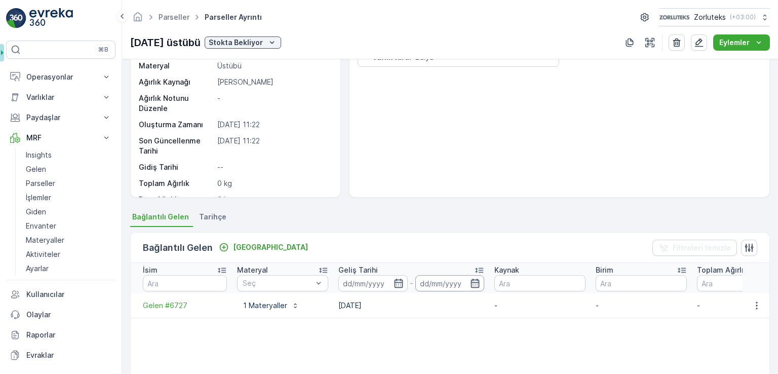
scroll to position [152, 0]
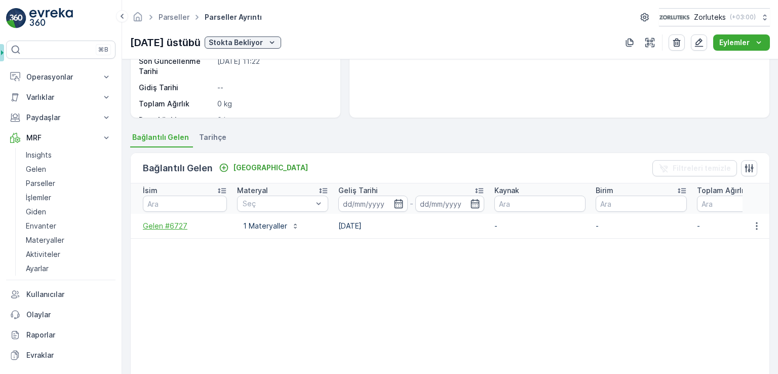
click at [176, 225] on span "Gelen #6727" at bounding box center [185, 226] width 84 height 10
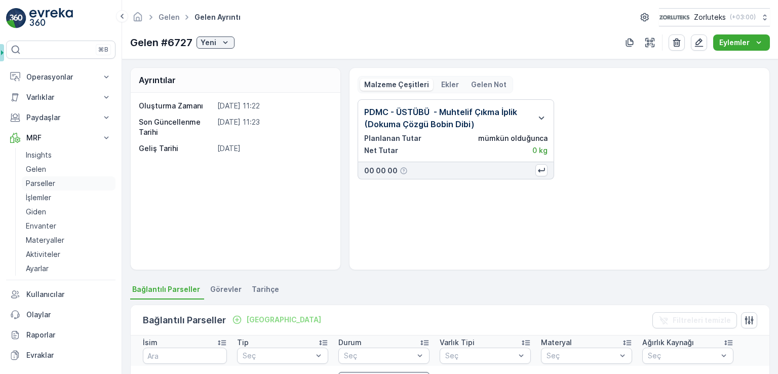
click at [49, 183] on p "Parseller" at bounding box center [40, 183] width 29 height 10
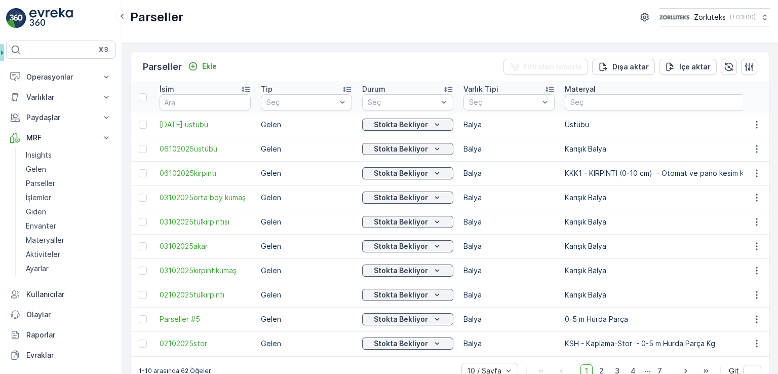
click at [213, 126] on span "[DATE] üstübü" at bounding box center [205, 125] width 91 height 10
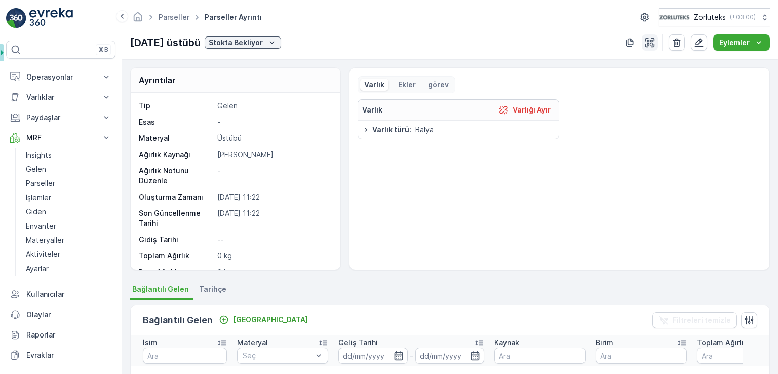
click at [648, 45] on icon "button" at bounding box center [649, 42] width 9 height 9
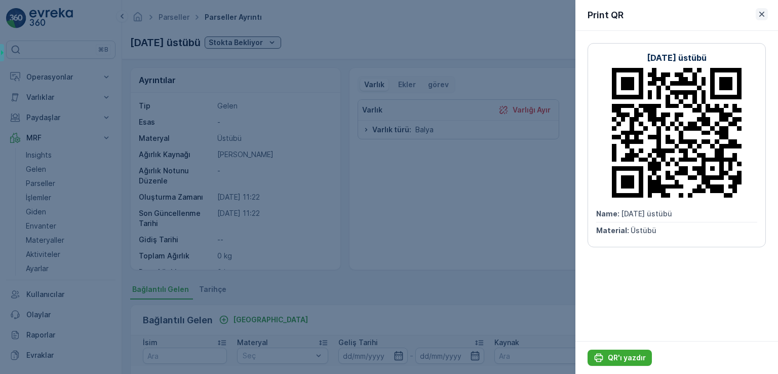
click at [759, 14] on icon "button" at bounding box center [762, 14] width 10 height 10
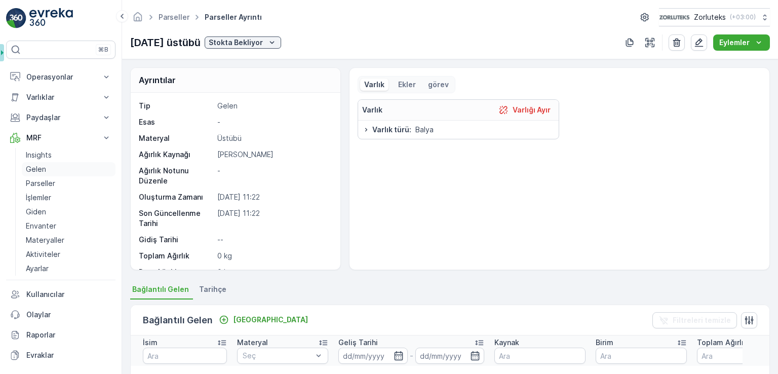
click at [45, 175] on link "Gelen" at bounding box center [69, 169] width 94 height 14
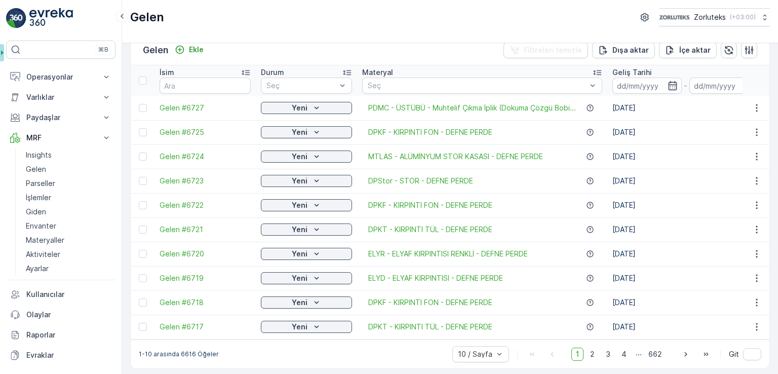
scroll to position [24, 0]
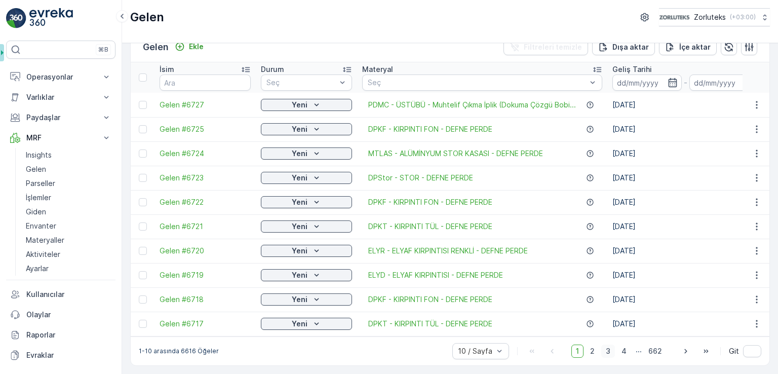
click at [613, 349] on span "3" at bounding box center [608, 350] width 14 height 13
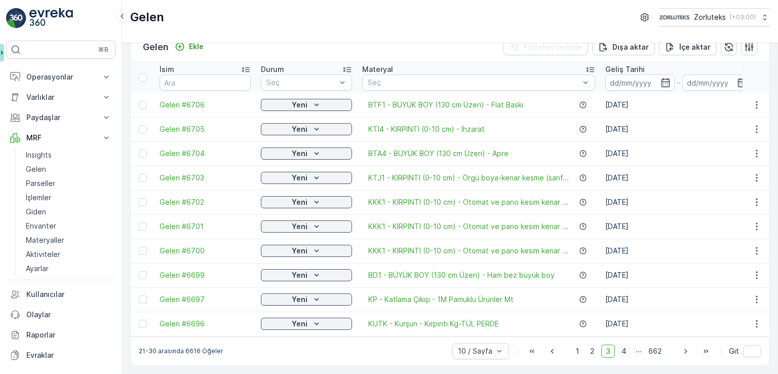
click at [618, 355] on span "4" at bounding box center [624, 350] width 14 height 13
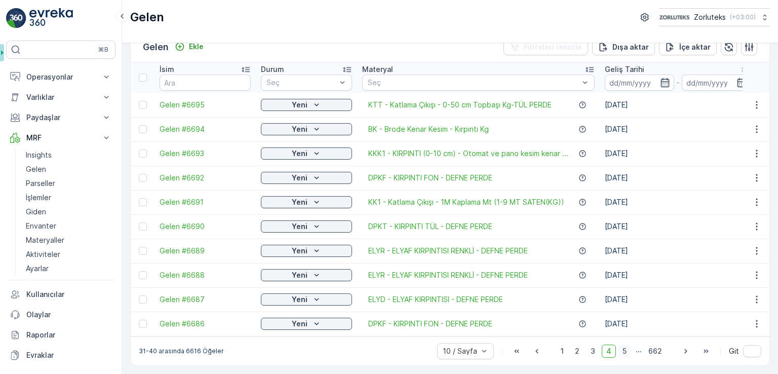
click at [624, 355] on span "5" at bounding box center [624, 350] width 13 height 13
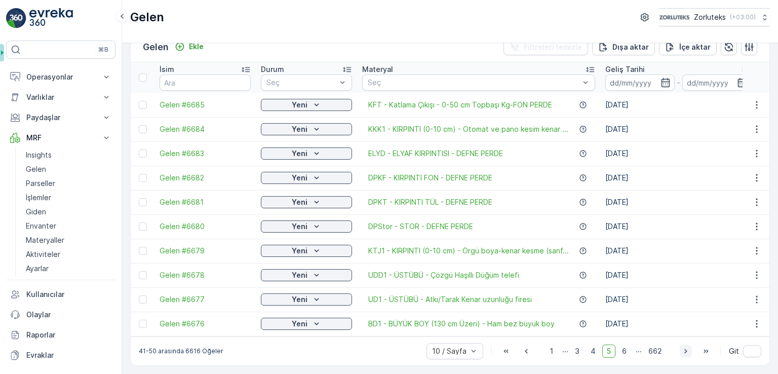
click at [681, 353] on icon "button" at bounding box center [686, 351] width 10 height 10
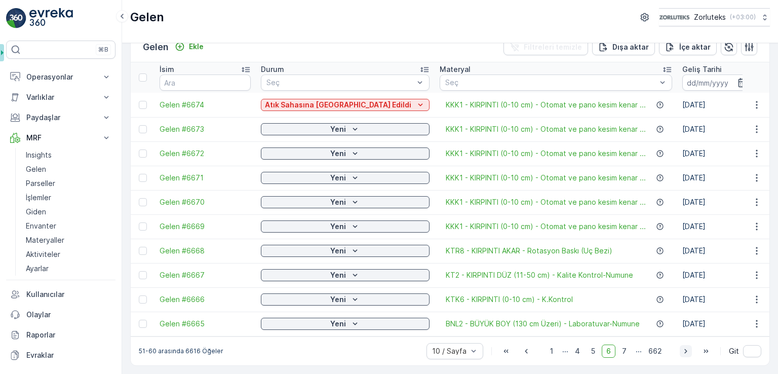
click at [681, 353] on icon "button" at bounding box center [686, 351] width 10 height 10
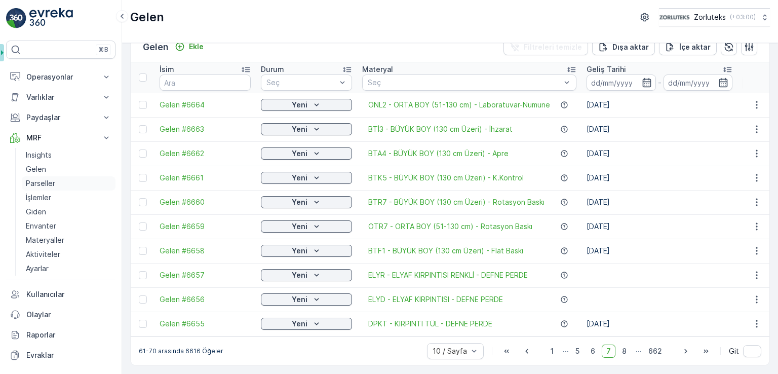
click at [38, 180] on p "Parseller" at bounding box center [40, 183] width 29 height 10
